Goal: Information Seeking & Learning: Learn about a topic

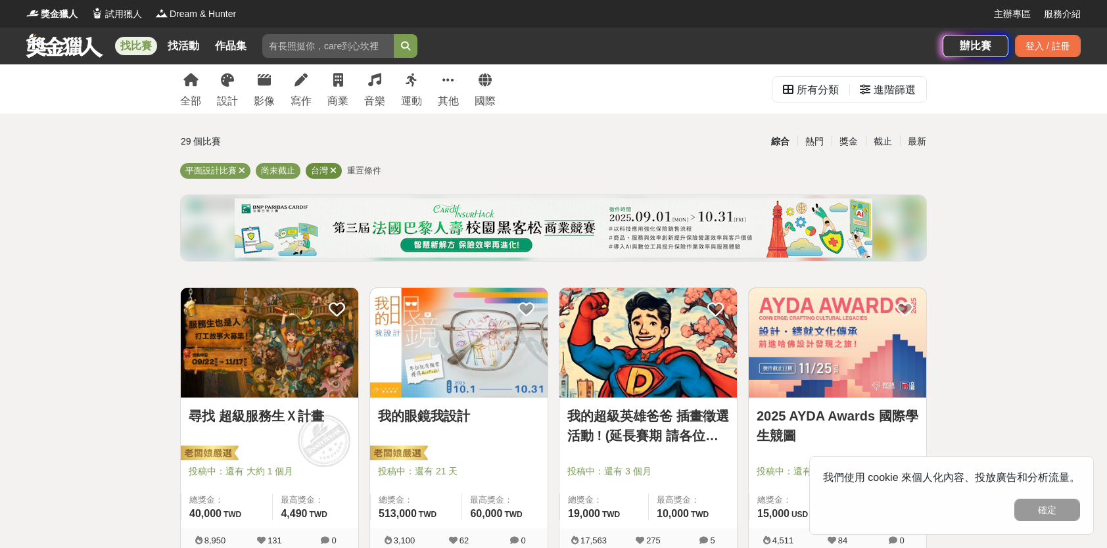
click at [334, 170] on icon at bounding box center [333, 170] width 7 height 9
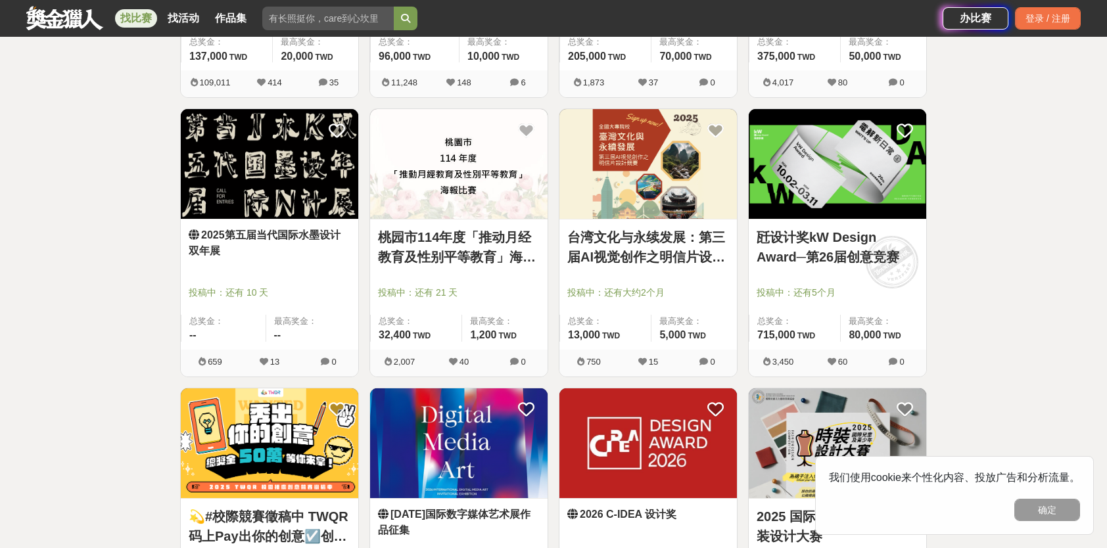
scroll to position [789, 0]
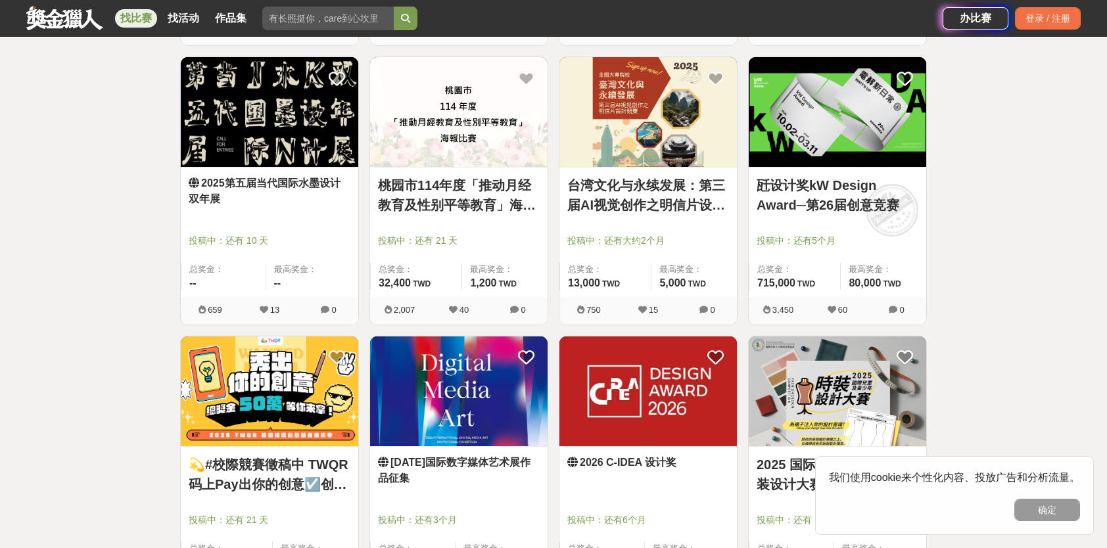
drag, startPoint x: 784, startPoint y: 172, endPoint x: 1001, endPoint y: 129, distance: 221.7
click at [1001, 129] on div "全部 设计 影像 写作 商业 音乐 运动 其他 国际 所有分类 进阶筛选 29 个比赛 综合 热门 奖金 截止 最新 平面设计比赛 尚未截止 重置条件 寻找超…" at bounding box center [553, 319] width 1107 height 2086
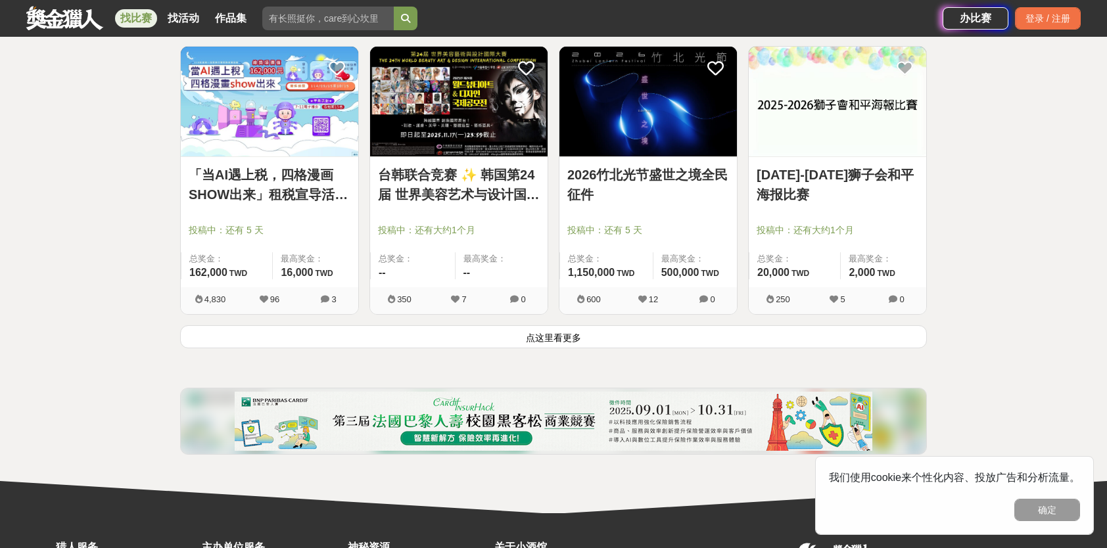
scroll to position [1643, 0]
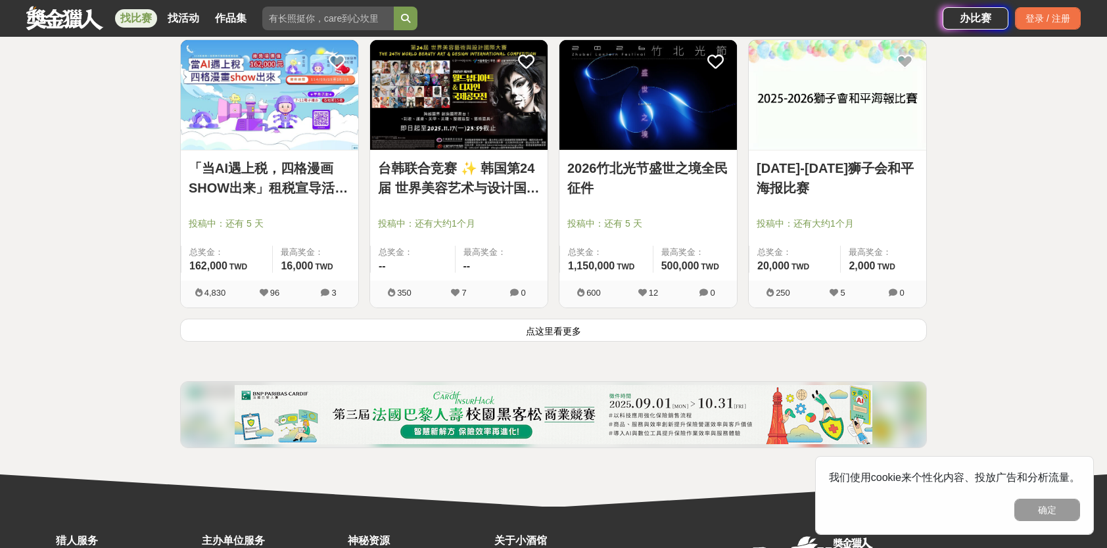
click at [549, 329] on button "点这里看更多" at bounding box center [553, 330] width 747 height 23
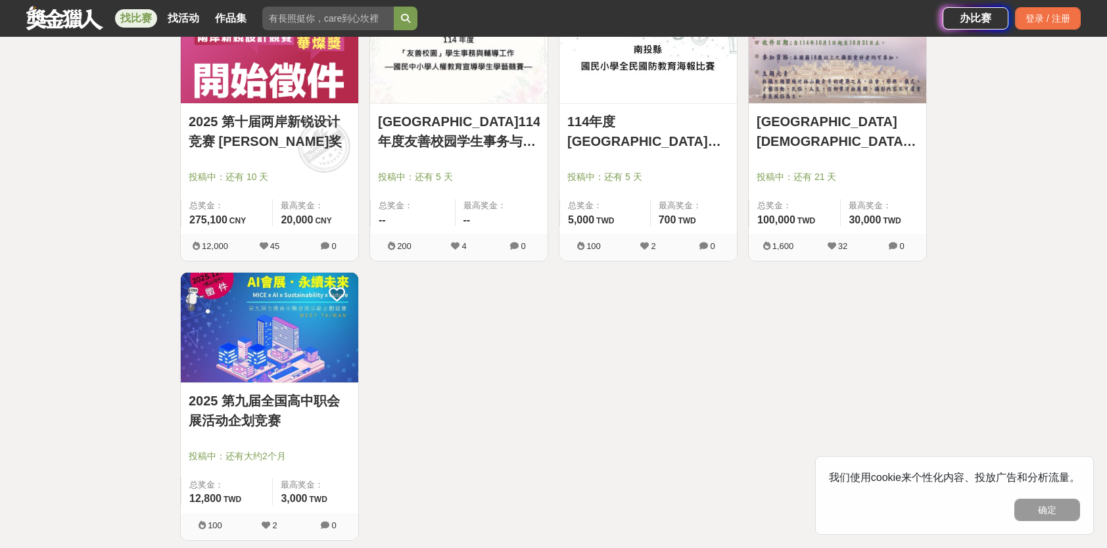
scroll to position [2301, 0]
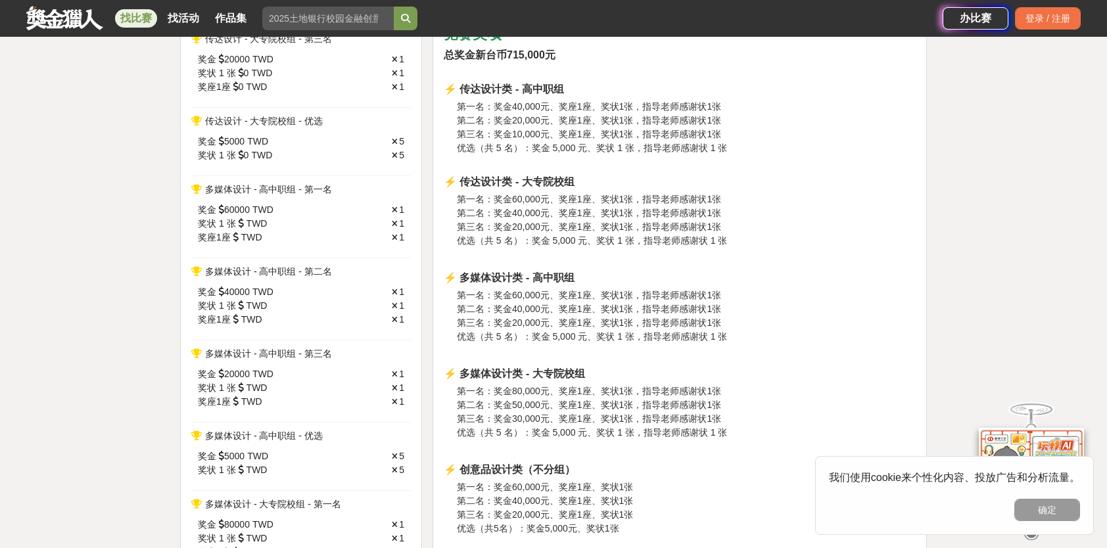
scroll to position [1052, 0]
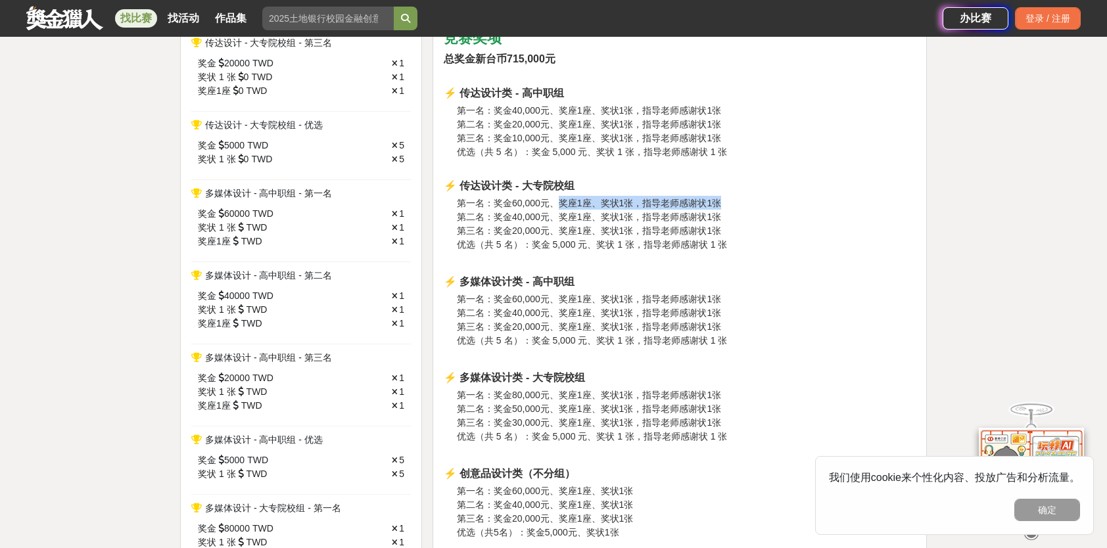
drag, startPoint x: 623, startPoint y: 203, endPoint x: 731, endPoint y: 205, distance: 107.8
click at [731, 205] on h3 "第一名：奖金60,000元、奖座1座、奖状1张，指导老师感谢状1张 第二名：奖金40,000元、奖座1座、奖状1张，指导老师感谢状1张 第三名：奖金20,00…" at bounding box center [686, 223] width 459 height 55
drag, startPoint x: 731, startPoint y: 205, endPoint x: 716, endPoint y: 242, distance: 39.8
click at [716, 242] on span "优选（共 5 名）：奖金 5,000 元、奖状 1 张，指导老师感谢状 1 张" at bounding box center [592, 244] width 271 height 11
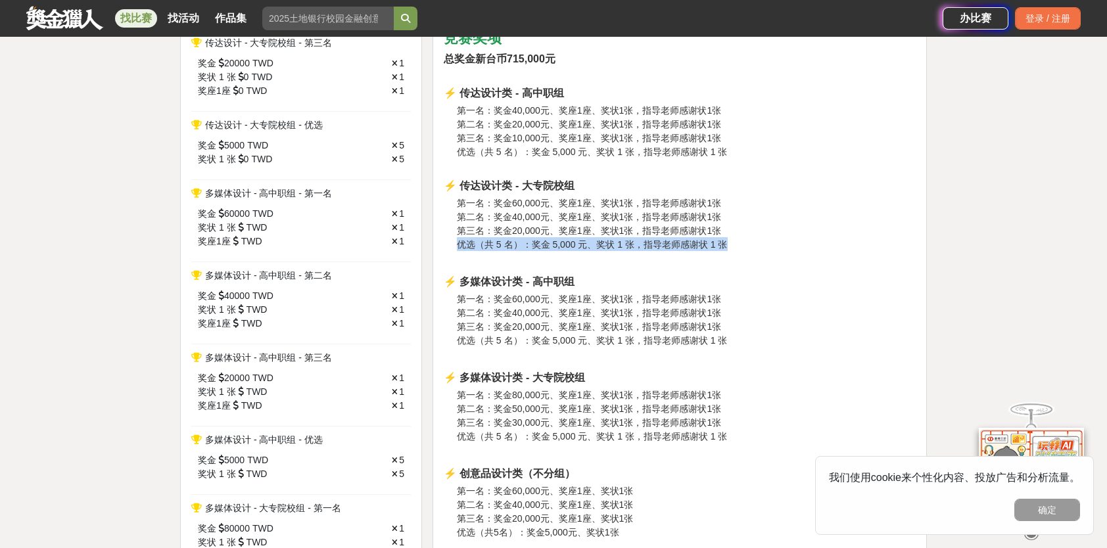
drag, startPoint x: 728, startPoint y: 248, endPoint x: 456, endPoint y: 247, distance: 272.1
click at [457, 247] on h3 "第一名：奖金60,000元、奖座1座、奖状1张，指导老师感谢状1张 第二名：奖金40,000元、奖座1座、奖状1张，指导老师感谢状1张 第三名：奖金20,00…" at bounding box center [686, 223] width 459 height 55
drag, startPoint x: 456, startPoint y: 247, endPoint x: 542, endPoint y: 358, distance: 139.6
click at [542, 358] on p at bounding box center [680, 357] width 472 height 14
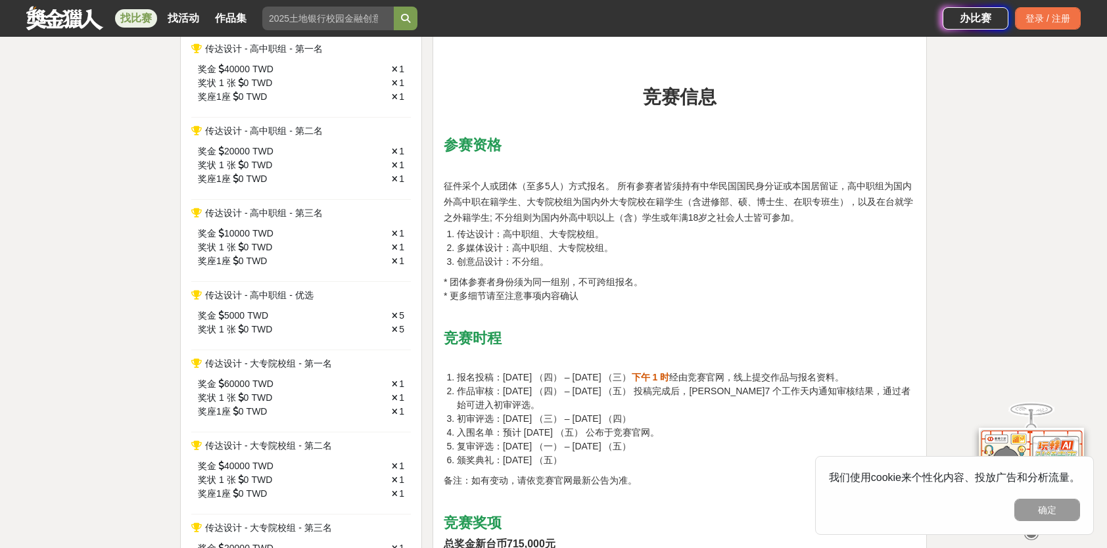
scroll to position [568, 0]
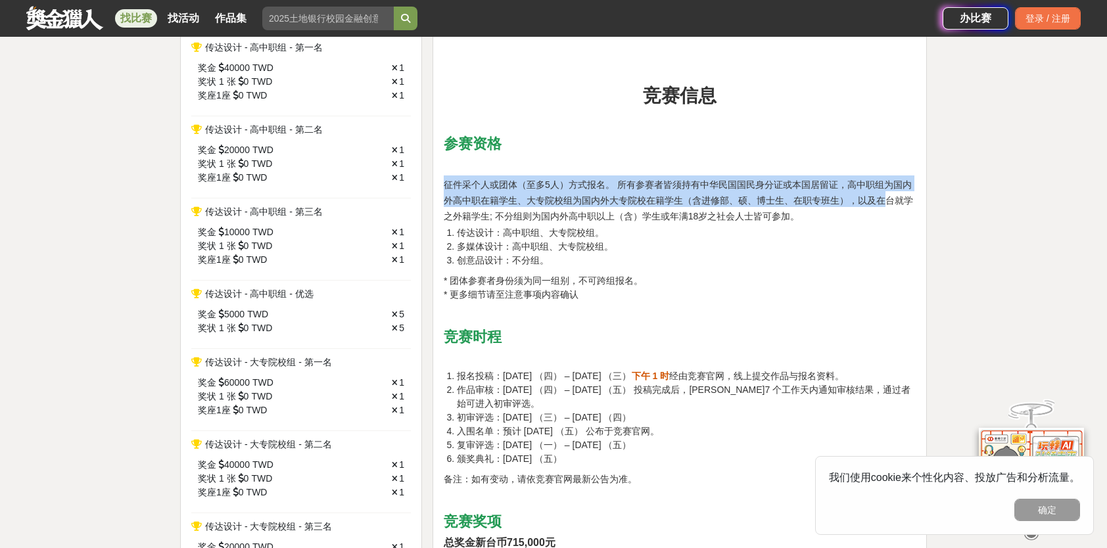
drag, startPoint x: 438, startPoint y: 177, endPoint x: 889, endPoint y: 204, distance: 452.4
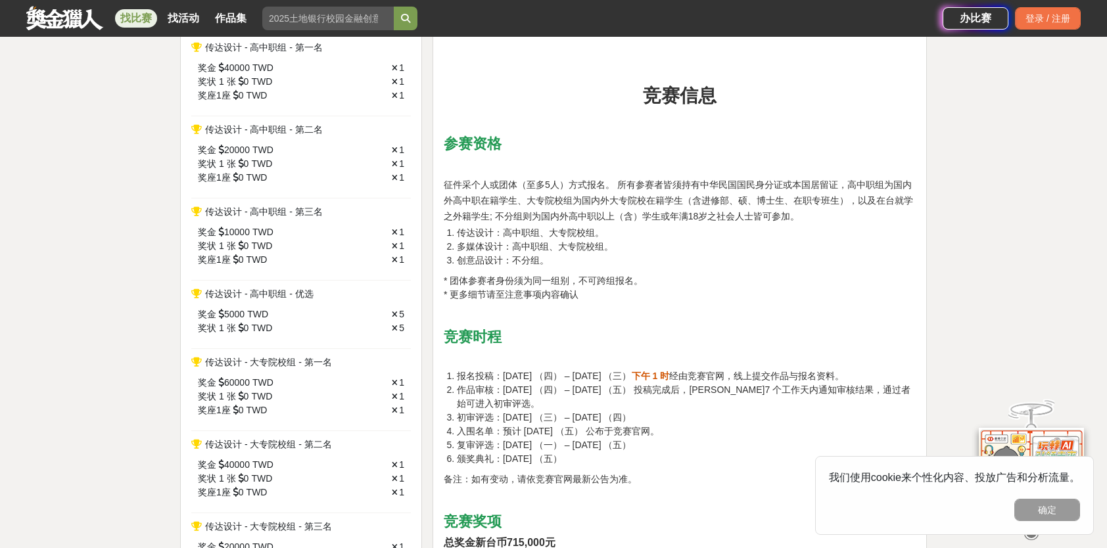
drag, startPoint x: 889, startPoint y: 204, endPoint x: 857, endPoint y: 250, distance: 56.5
click at [857, 250] on li "多媒体设计：高中职组、大专院校组。" at bounding box center [686, 247] width 459 height 14
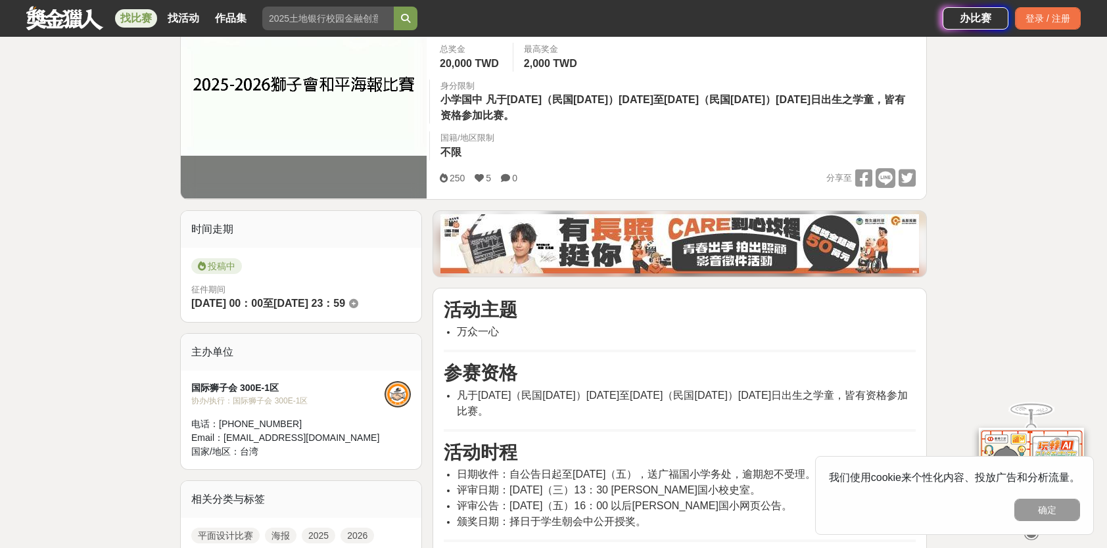
scroll to position [197, 0]
